Goal: Navigation & Orientation: Understand site structure

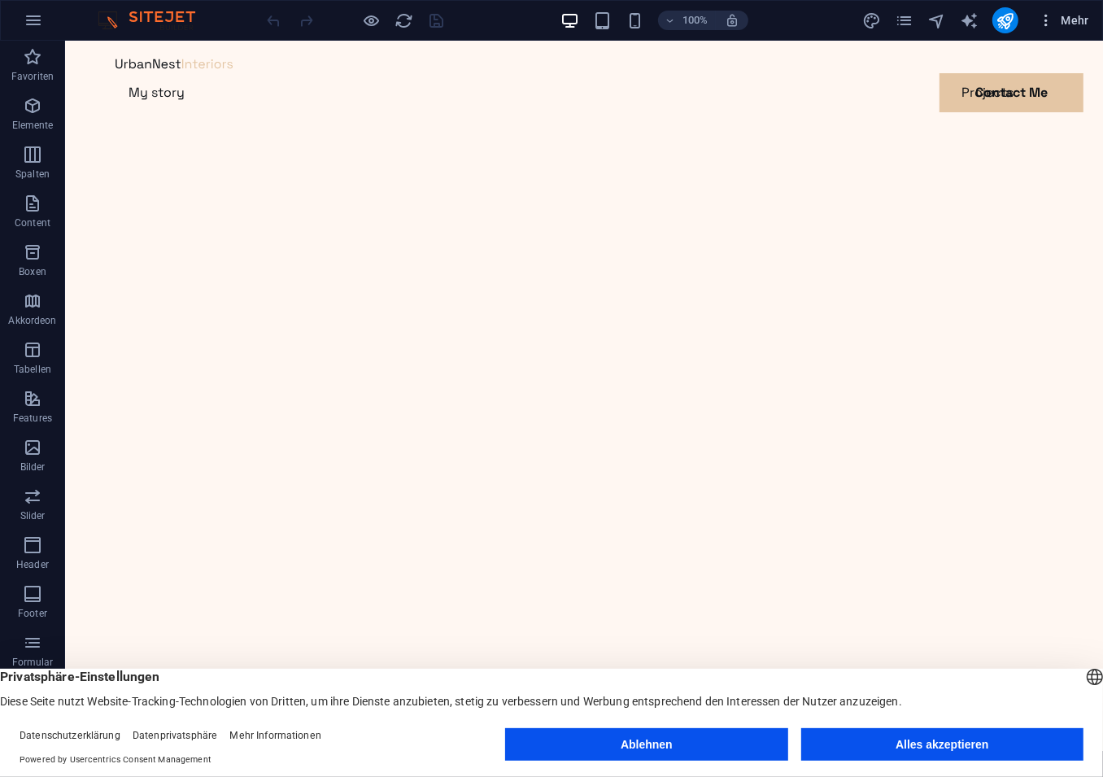
click at [1046, 21] on icon "button" at bounding box center [1046, 20] width 16 height 16
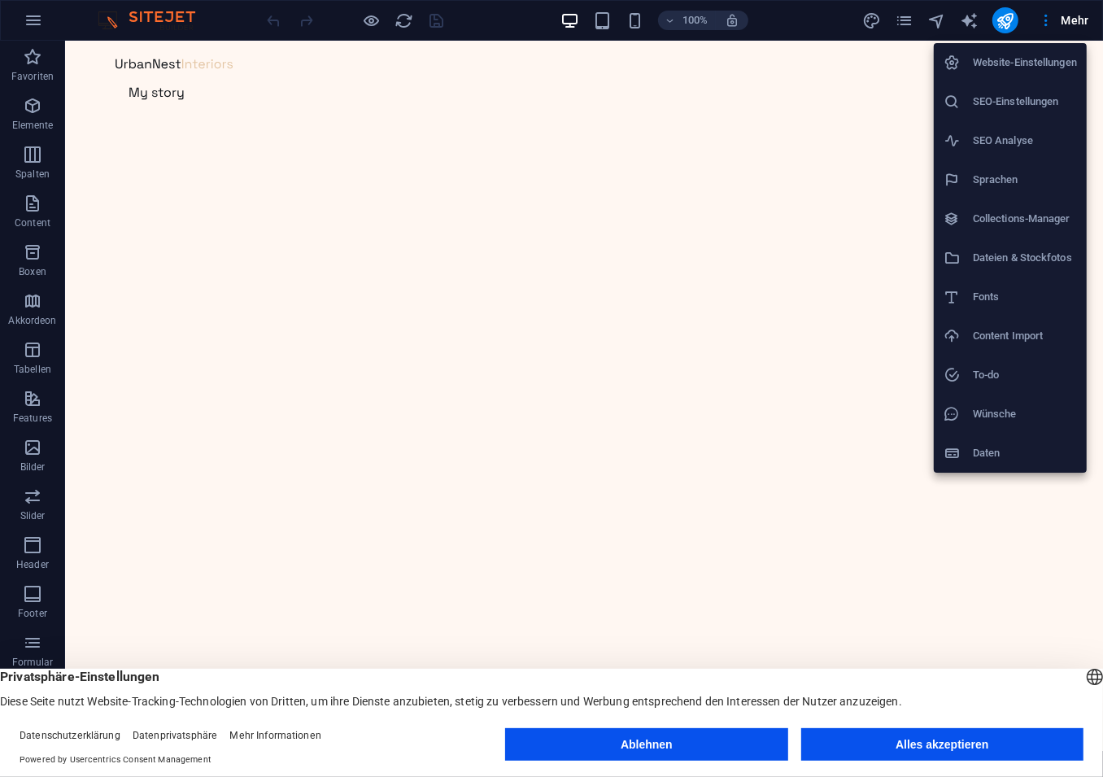
click at [899, 740] on button "Alles akzeptieren" at bounding box center [942, 744] width 282 height 33
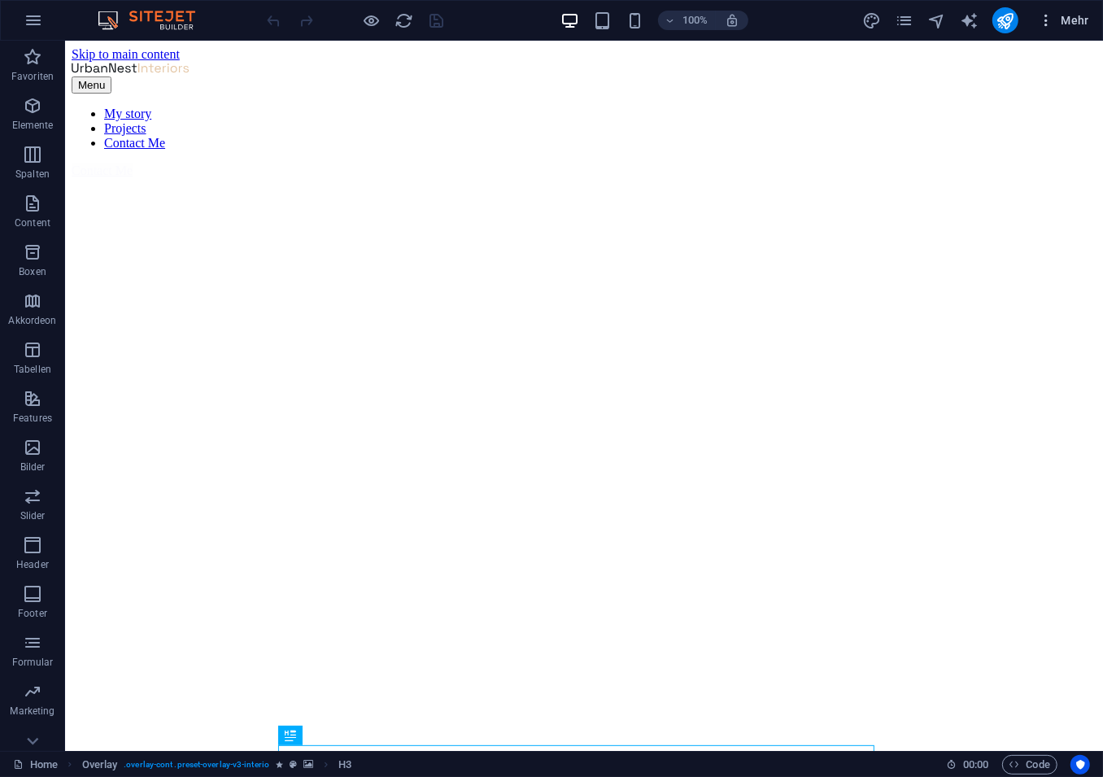
click at [1062, 24] on span "Mehr" at bounding box center [1063, 20] width 51 height 16
